Goal: Navigation & Orientation: Find specific page/section

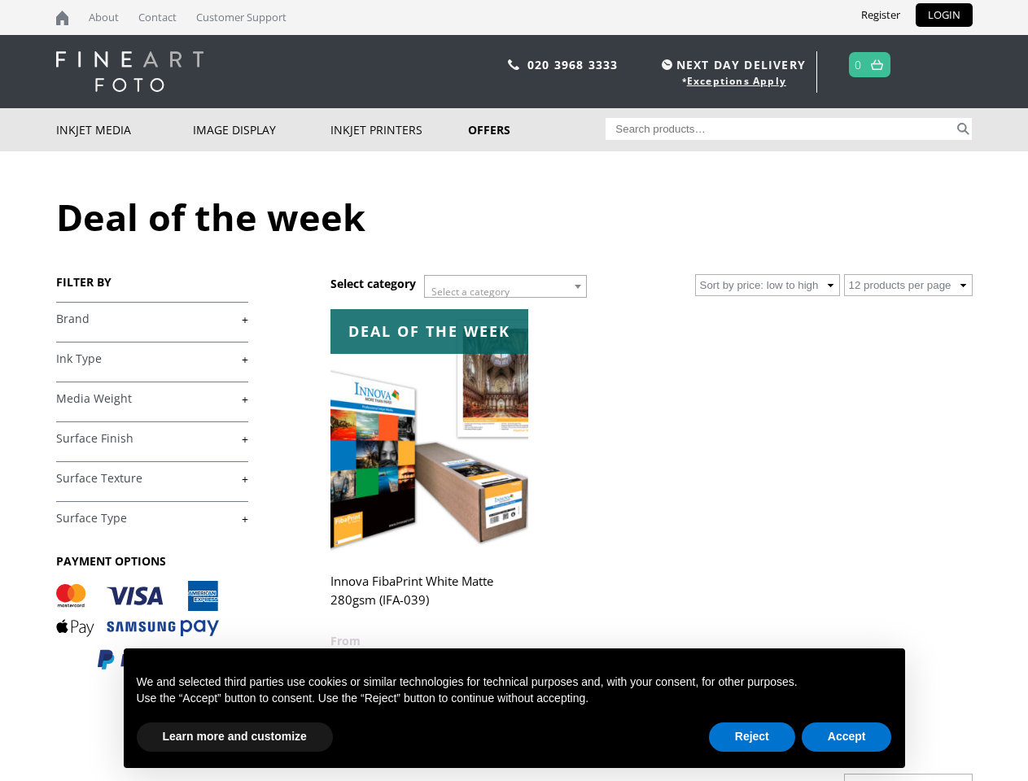
click at [505, 286] on span "Select a category" at bounding box center [470, 292] width 78 height 14
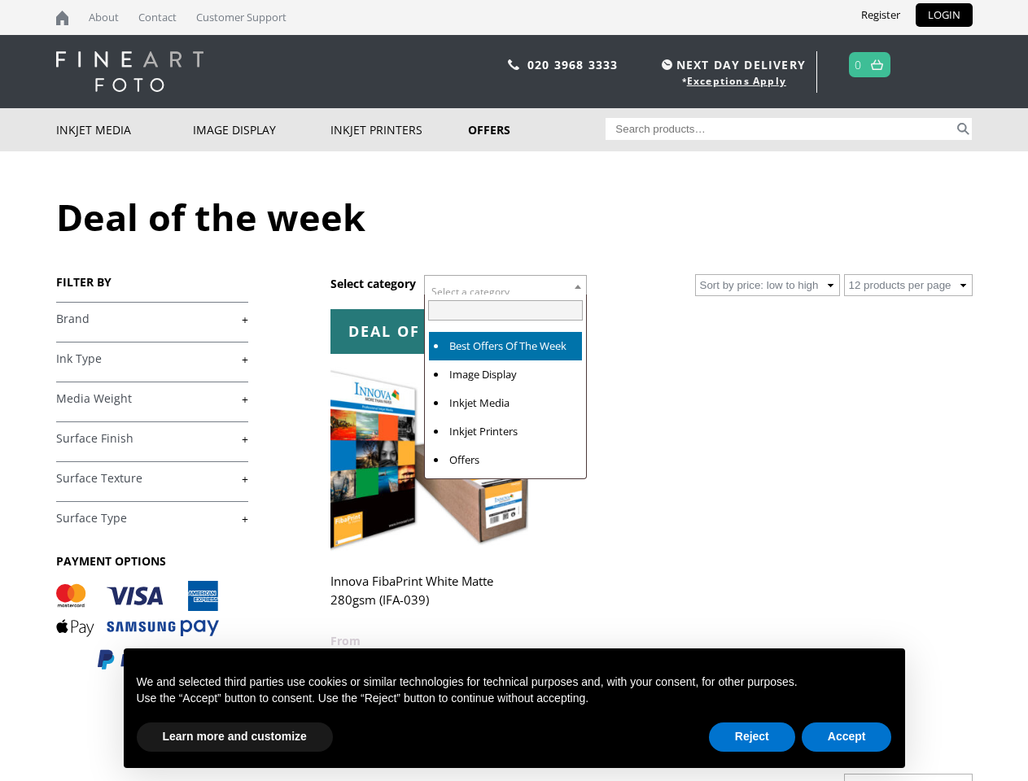
click at [1002, 609] on body "NEXT DAY DELIVERY * Exceptions Apply About Contact Customer Support Register LO…" at bounding box center [514, 390] width 1028 height 781
